Goal: Task Accomplishment & Management: Manage account settings

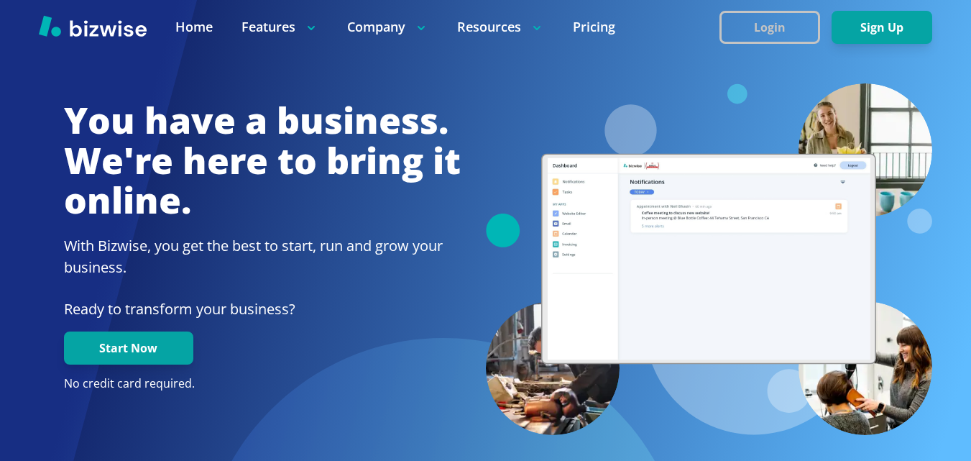
click at [783, 28] on button "Login" at bounding box center [769, 27] width 101 height 33
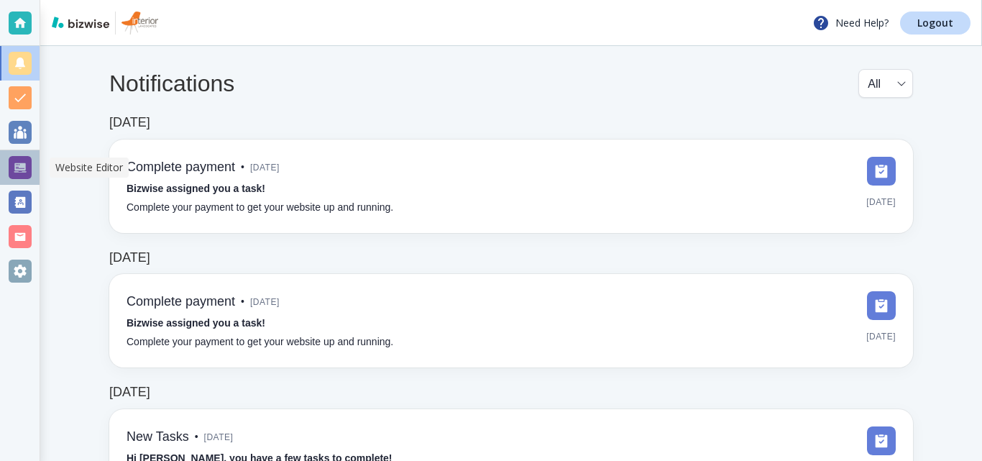
click at [21, 162] on div at bounding box center [20, 167] width 23 height 23
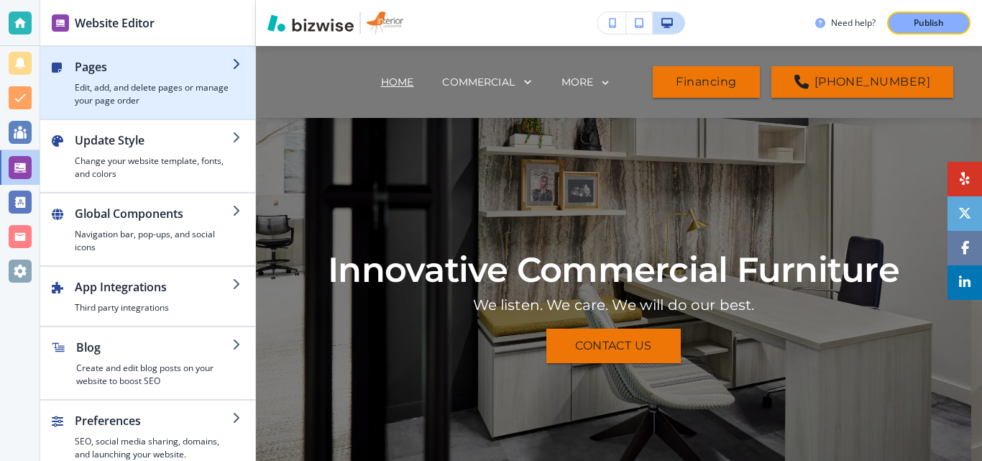
click at [114, 86] on h4 "Edit, add, and delete pages or manage your page order" at bounding box center [153, 94] width 157 height 26
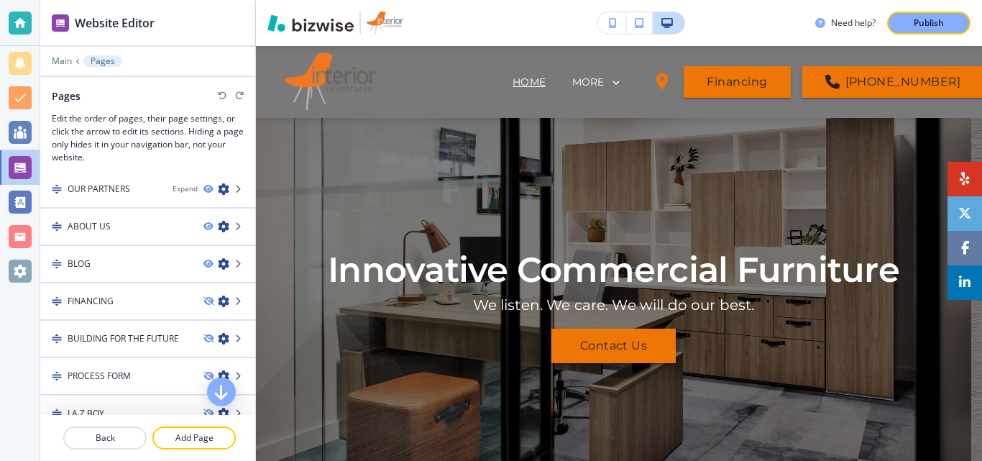
scroll to position [403, 0]
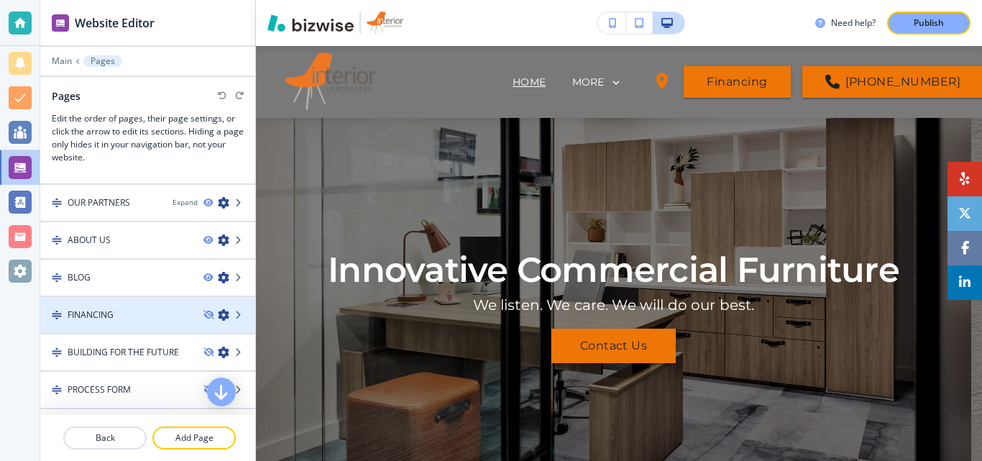
click at [218, 314] on icon "button" at bounding box center [224, 315] width 12 height 12
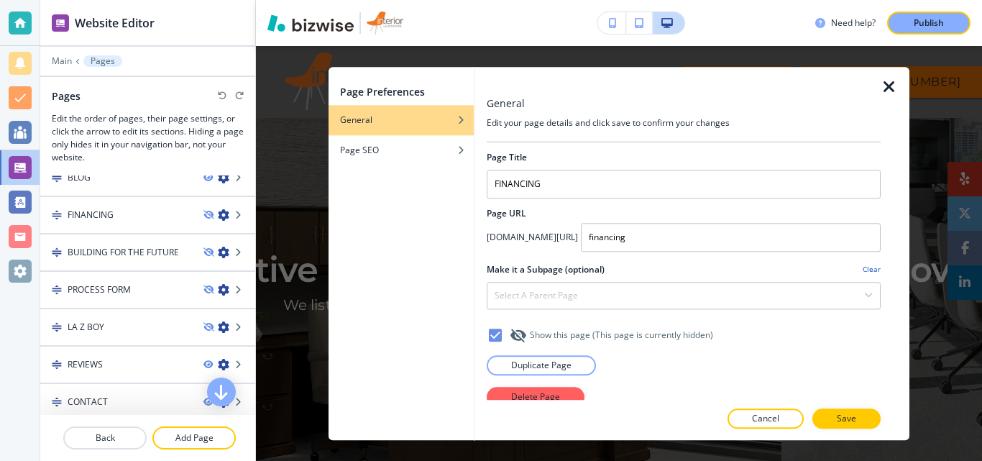
scroll to position [547, 0]
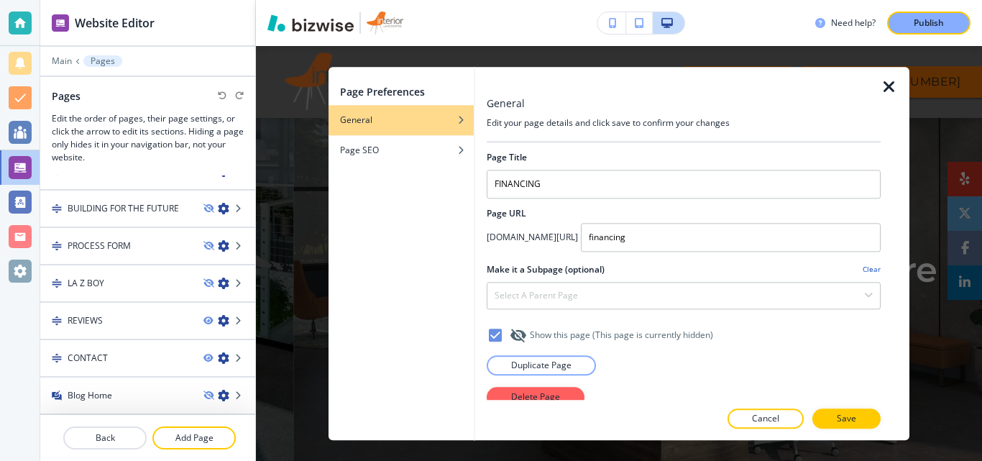
click at [888, 88] on icon "button" at bounding box center [888, 86] width 17 height 17
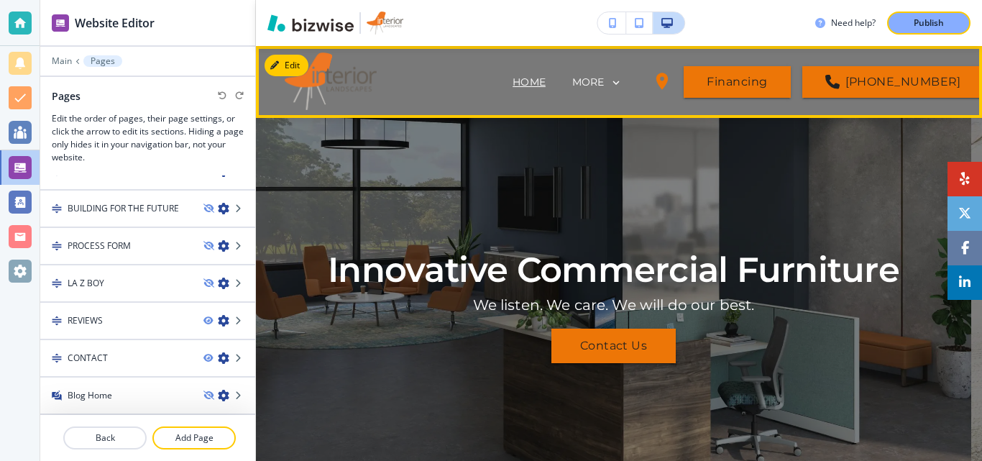
click at [599, 84] on div "MORE" at bounding box center [597, 82] width 51 height 13
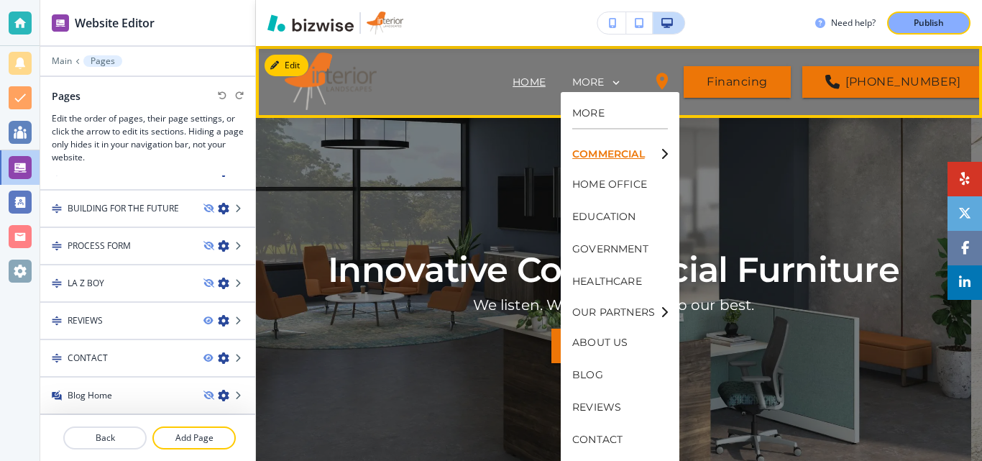
click at [654, 152] on p "COMMERCIAL" at bounding box center [613, 154] width 83 height 10
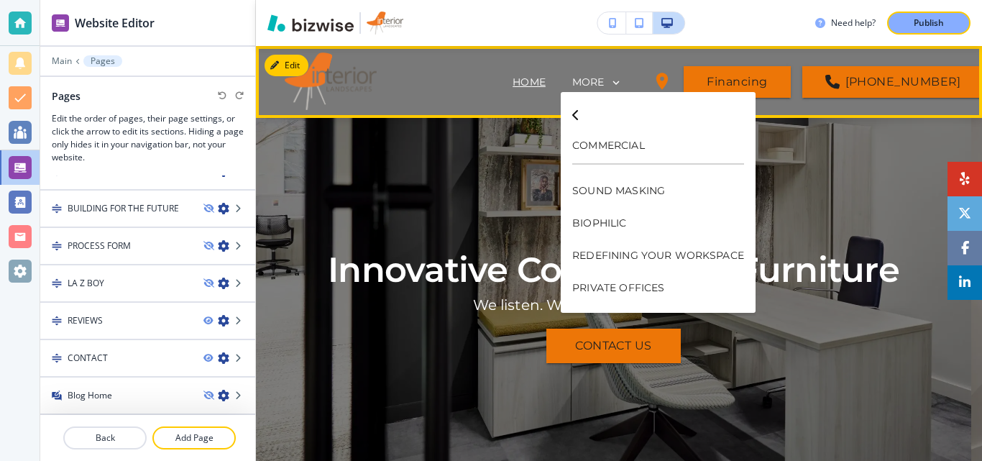
click at [574, 114] on icon at bounding box center [575, 113] width 7 height 30
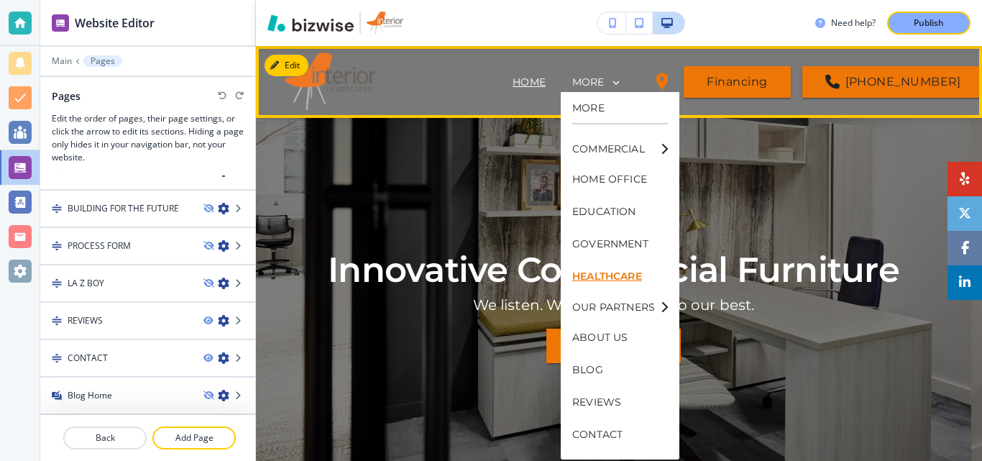
scroll to position [6, 0]
click at [627, 305] on p "OUR PARTNERS" at bounding box center [613, 305] width 83 height 10
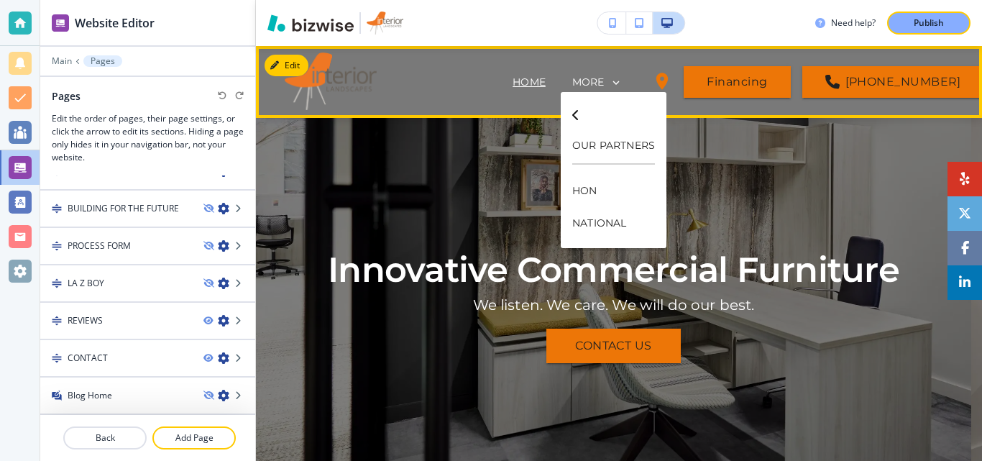
scroll to position [0, 0]
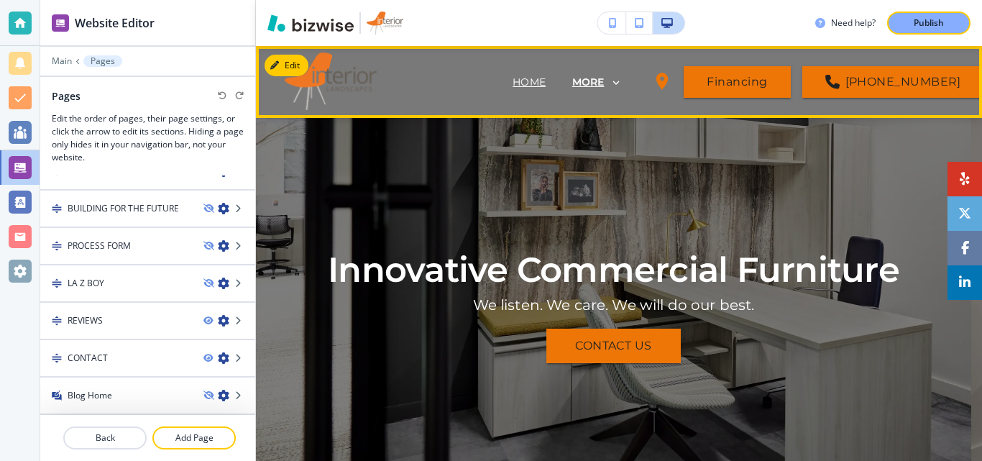
click at [581, 83] on p "MORE" at bounding box center [588, 82] width 32 height 11
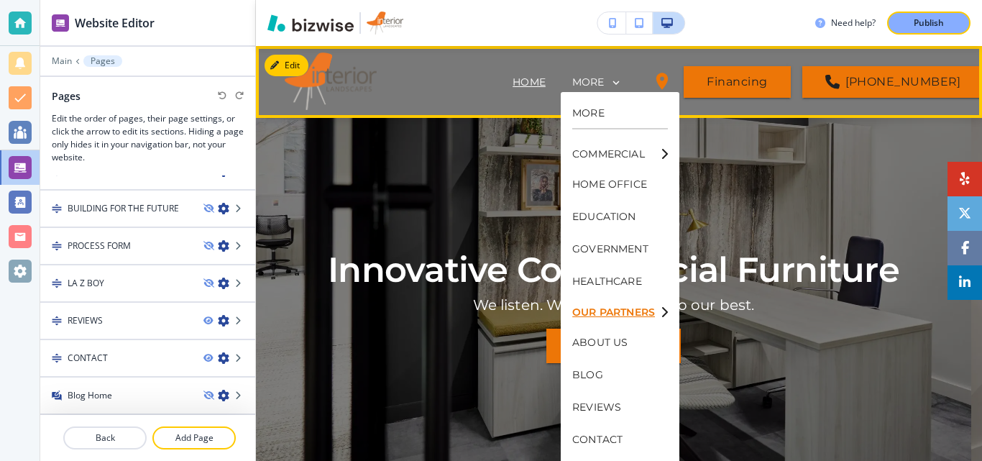
click at [643, 316] on p "OUR PARTNERS" at bounding box center [613, 312] width 83 height 10
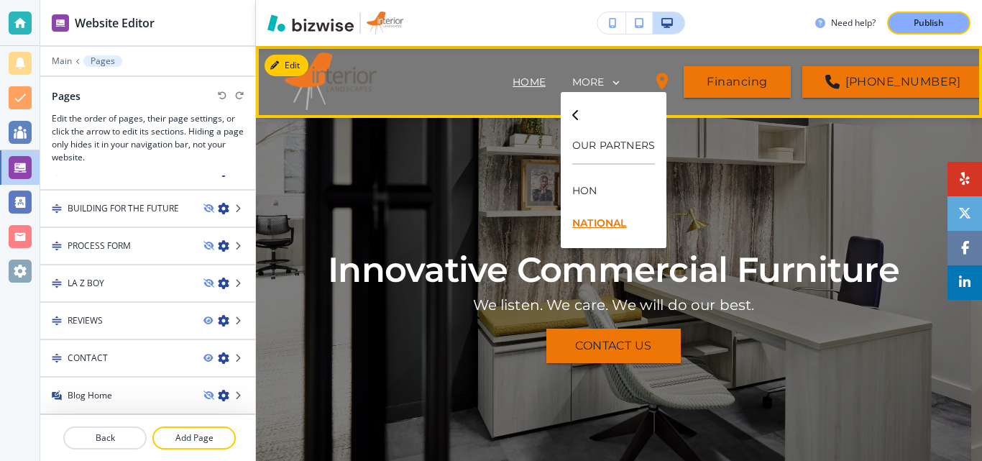
click at [599, 224] on p "NATIONAL" at bounding box center [613, 223] width 83 height 32
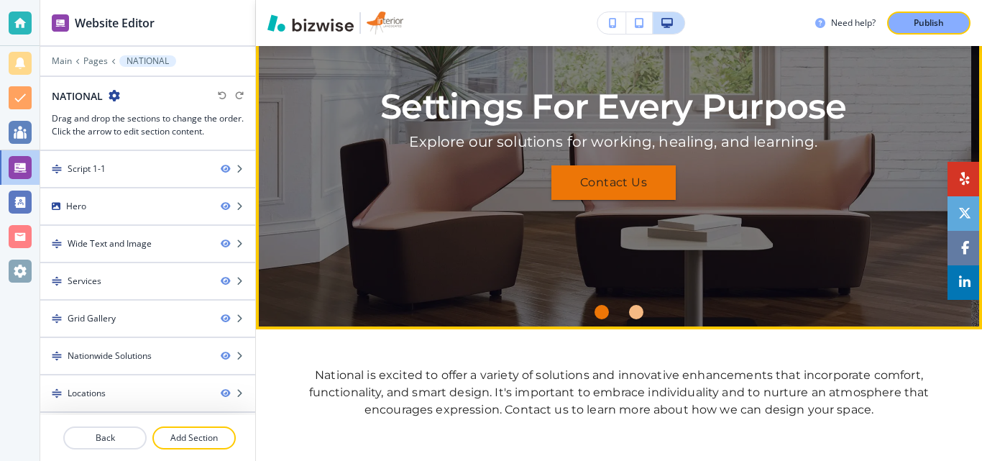
scroll to position [216, 0]
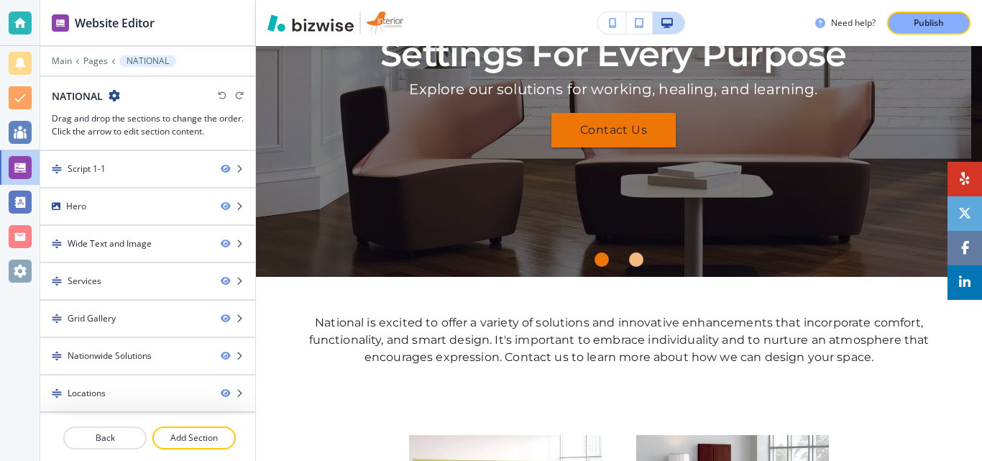
click at [113, 94] on icon "button" at bounding box center [115, 96] width 12 height 12
click at [155, 126] on p "Edit Page Settings" at bounding box center [154, 120] width 73 height 13
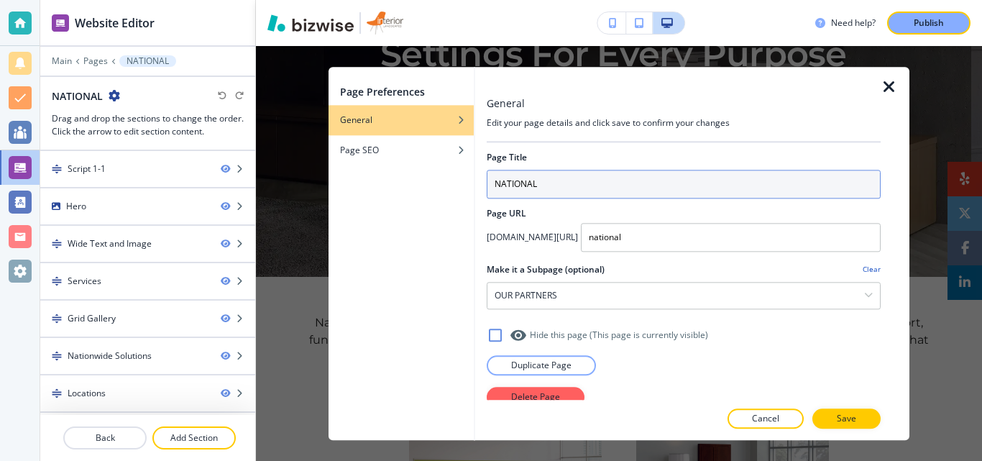
click at [564, 178] on input "NATIONAL" at bounding box center [684, 184] width 394 height 29
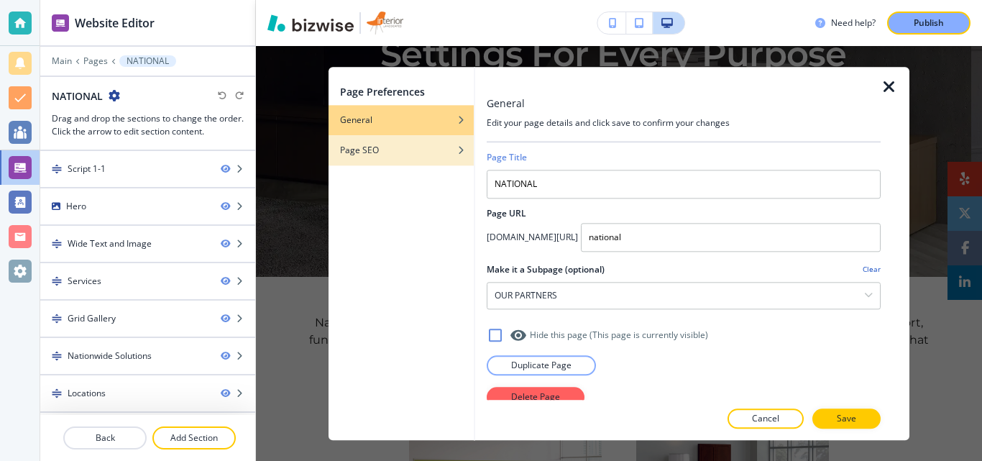
click at [390, 147] on div "Page SEO" at bounding box center [400, 150] width 145 height 13
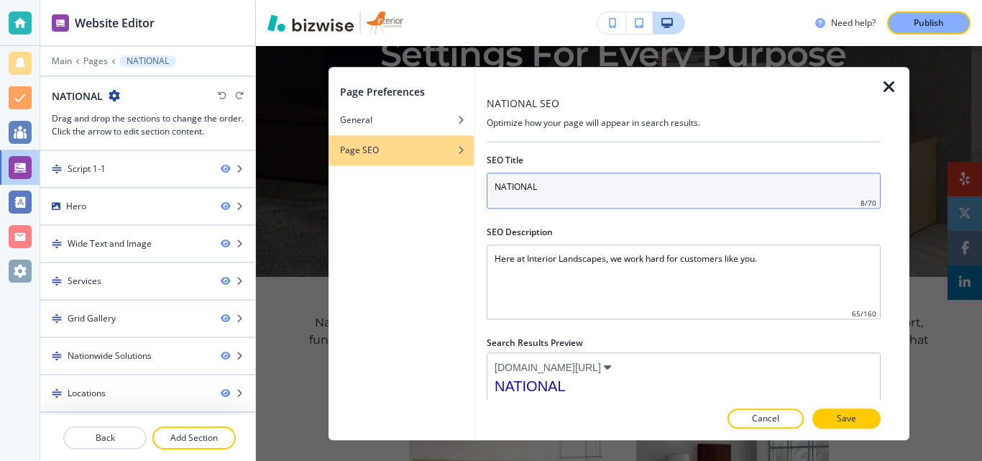
click at [556, 191] on input "NATIONAL" at bounding box center [684, 191] width 394 height 36
paste input "[PERSON_NAME] International Commercial Furniture in [US_STATE][GEOGRAPHIC_DATA]…"
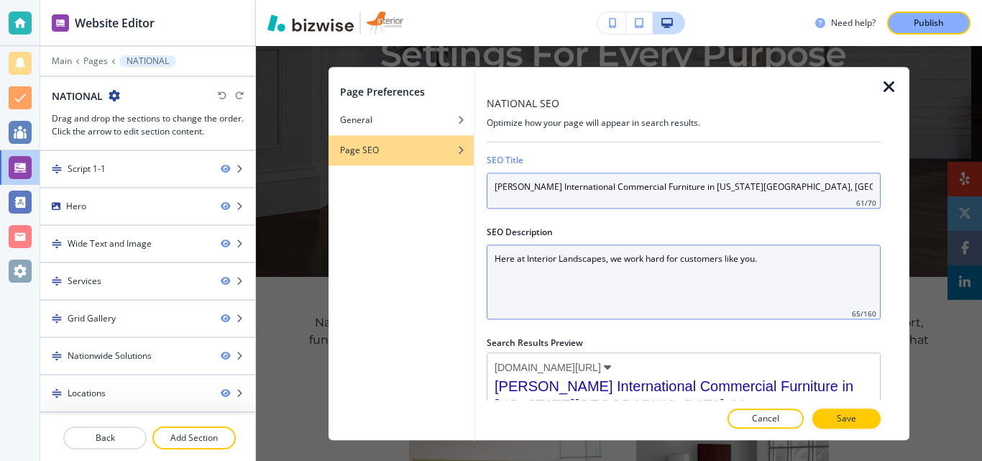
type input "[PERSON_NAME] International Commercial Furniture in [US_STATE][GEOGRAPHIC_DATA]…"
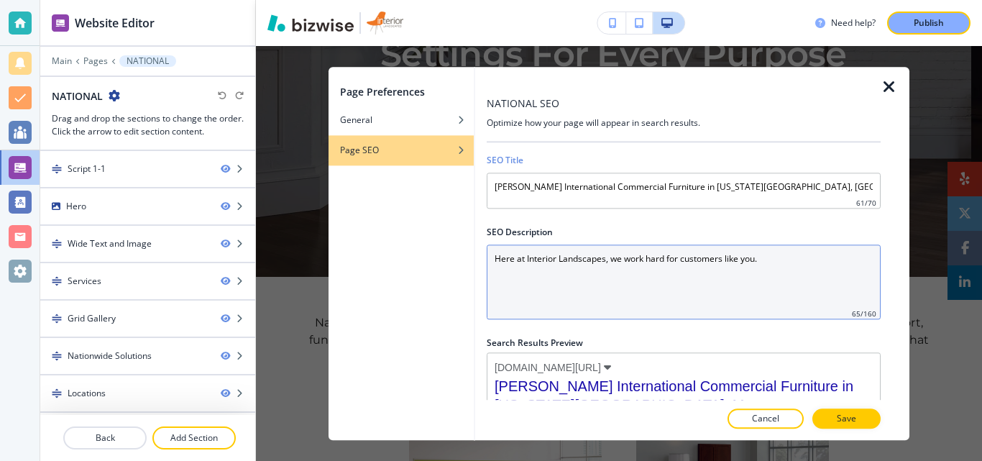
click at [625, 282] on Description "Here at Interior Landscapes, we work hard for customers like you." at bounding box center [684, 281] width 394 height 75
drag, startPoint x: 771, startPoint y: 257, endPoint x: 437, endPoint y: 249, distance: 334.3
click at [437, 249] on div "Page Preferences General Page SEO NATIONAL SEO Optimize how your page will appe…" at bounding box center [618, 253] width 581 height 373
click at [551, 306] on Description "Here at Interior Landscapes, we work hard for customers like you." at bounding box center [684, 281] width 394 height 75
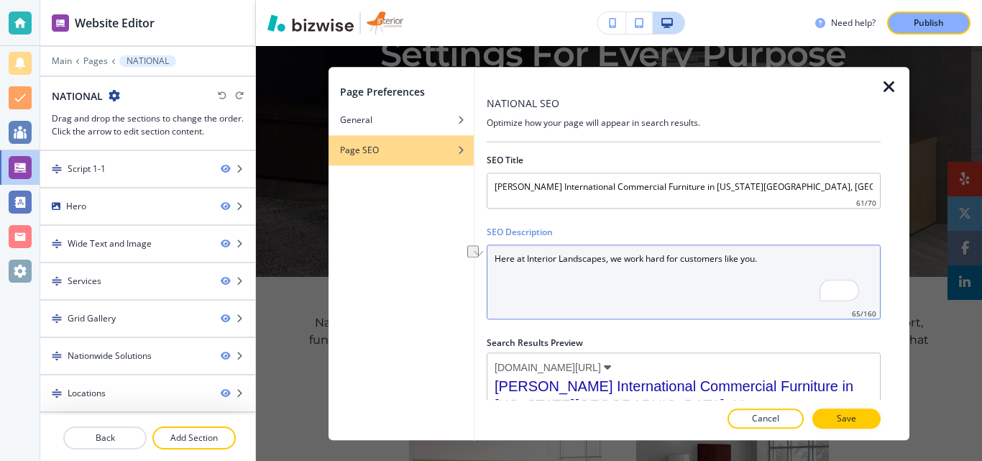
click at [564, 275] on Description "Here at Interior Landscapes, we work hard for customers like you." at bounding box center [684, 281] width 394 height 75
paste Description "Buy [PERSON_NAME] International Commercial Furniture in [US_STATE][GEOGRAPHIC_D…"
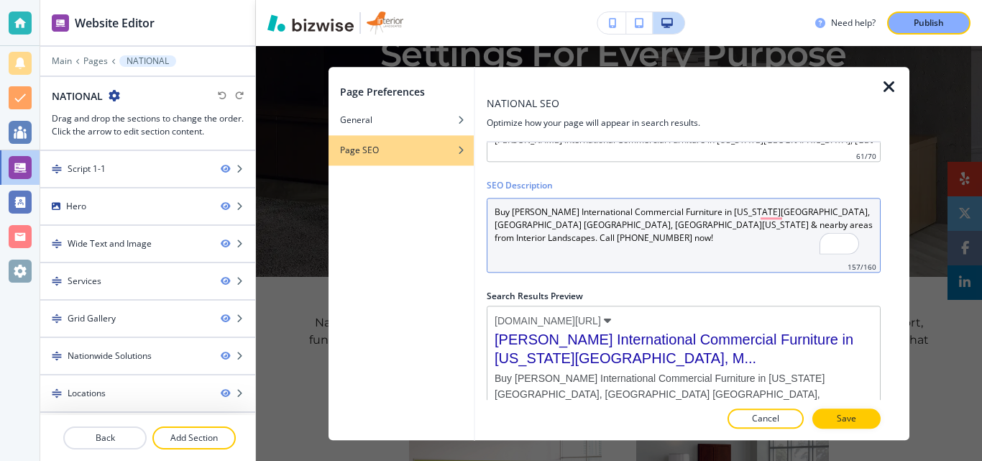
scroll to position [65, 0]
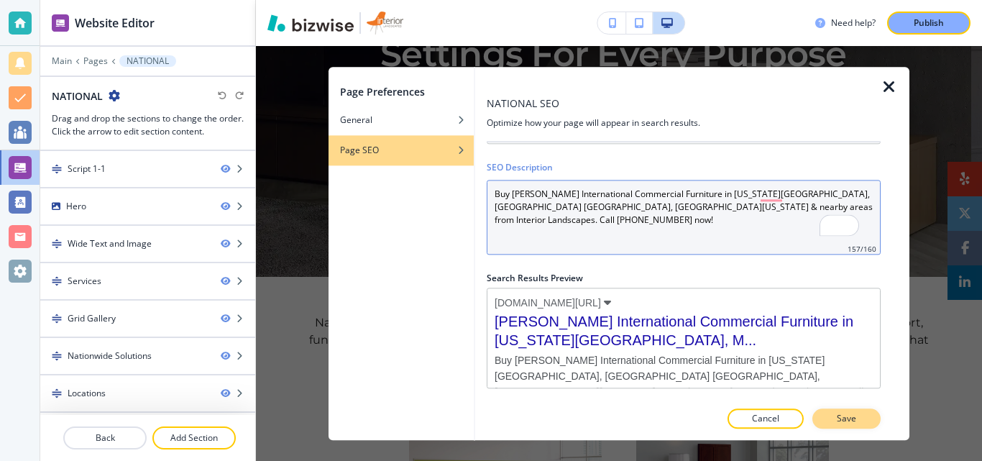
type Description "Buy [PERSON_NAME] International Commercial Furniture in [US_STATE][GEOGRAPHIC_D…"
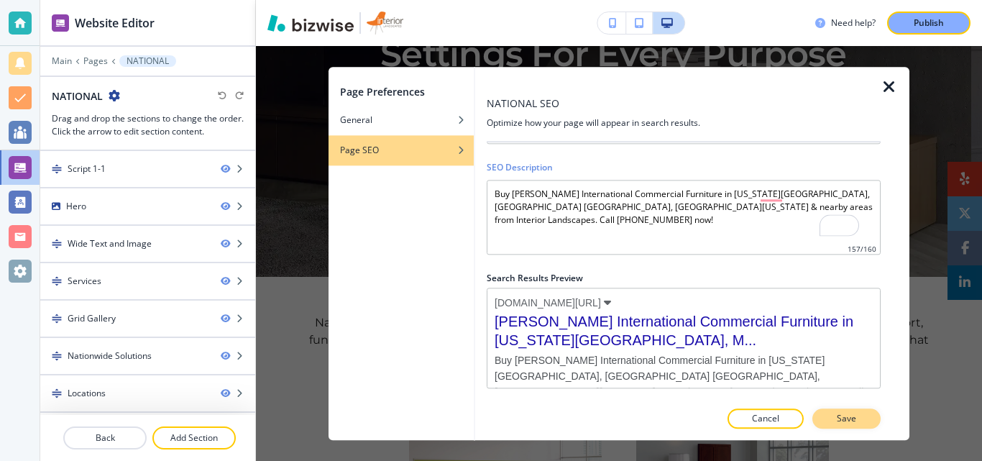
click at [840, 415] on p "Save" at bounding box center [846, 418] width 19 height 13
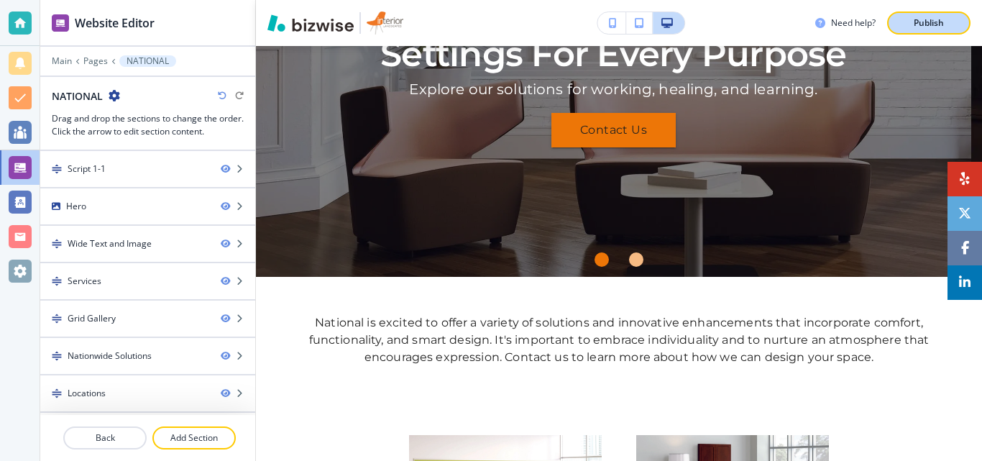
click at [937, 24] on p "Publish" at bounding box center [929, 23] width 30 height 13
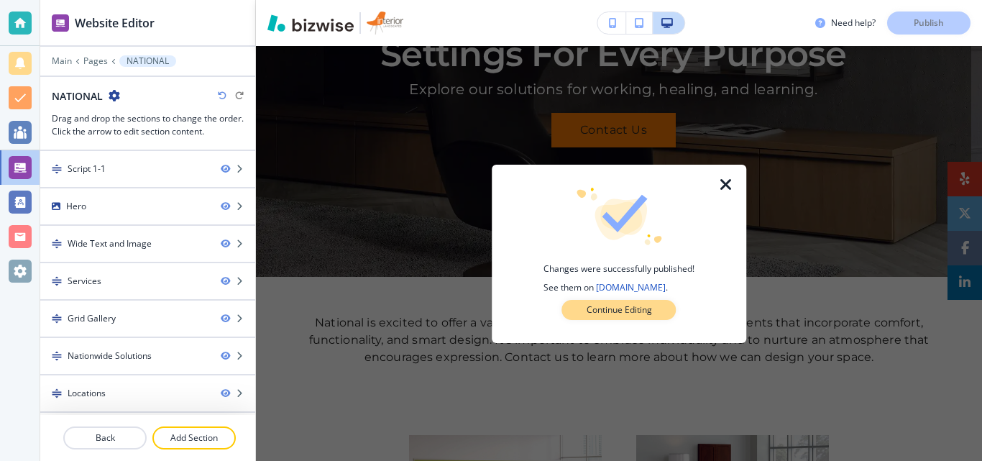
click at [643, 308] on p "Continue Editing" at bounding box center [619, 309] width 65 height 13
